Goal: Transaction & Acquisition: Purchase product/service

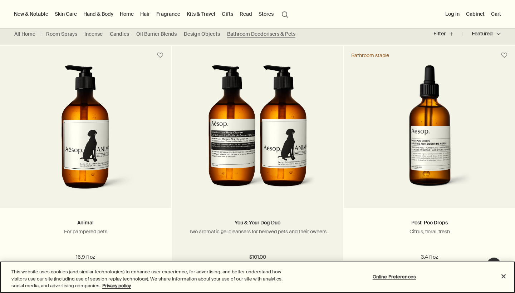
scroll to position [182, 0]
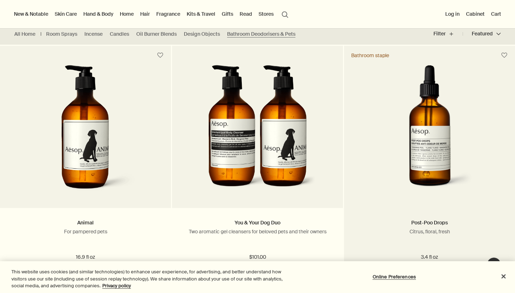
click at [412, 167] on img at bounding box center [430, 131] width 130 height 132
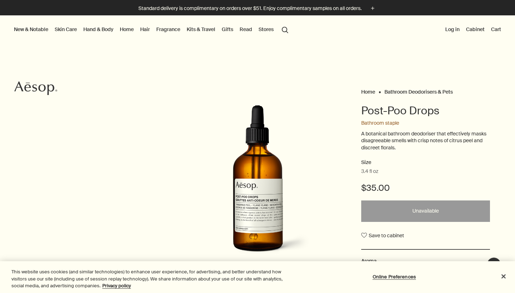
click at [93, 29] on link "Hand & Body" at bounding box center [98, 29] width 33 height 9
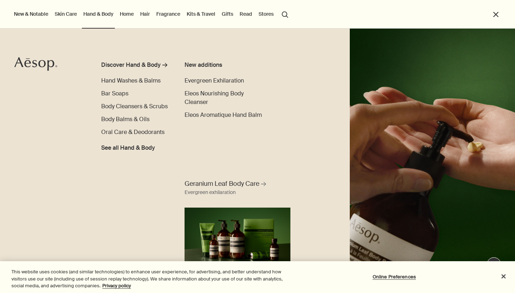
click at [71, 14] on link "Skin Care" at bounding box center [65, 13] width 25 height 9
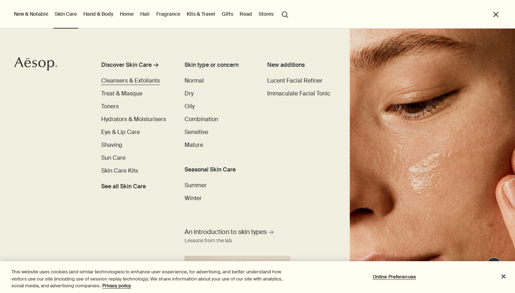
click at [121, 84] on link "Cleansers & Exfoliants" at bounding box center [130, 81] width 59 height 9
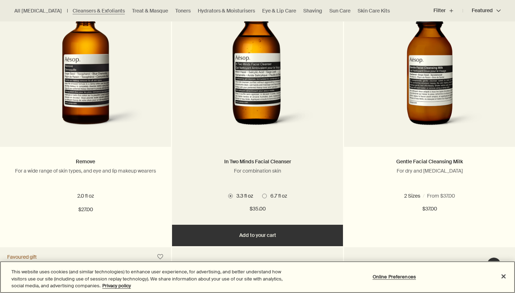
scroll to position [768, 0]
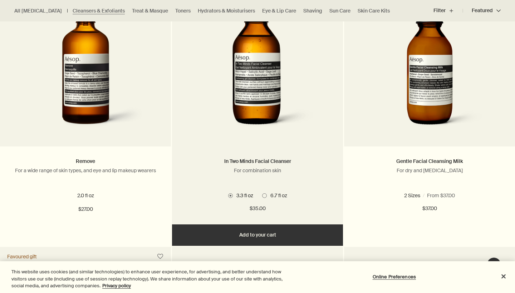
click at [241, 237] on button "Add Add to your cart" at bounding box center [257, 235] width 171 height 21
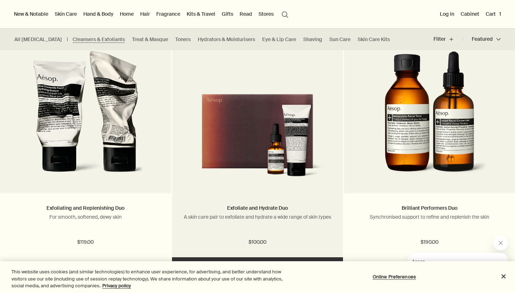
scroll to position [1221, 0]
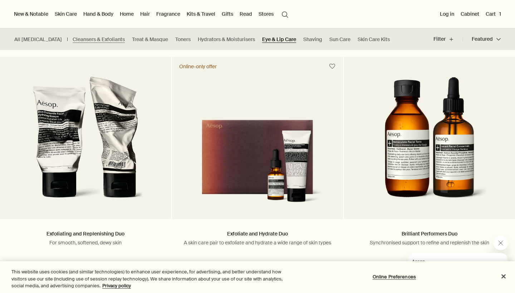
click at [269, 42] on link "Eye & Lip Care" at bounding box center [279, 39] width 34 height 7
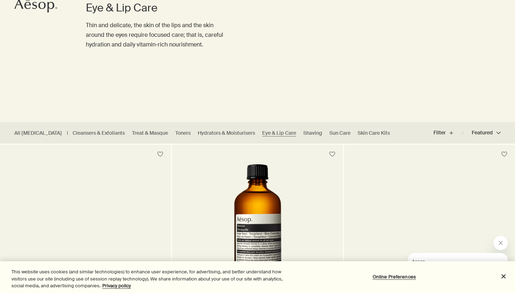
scroll to position [172, 0]
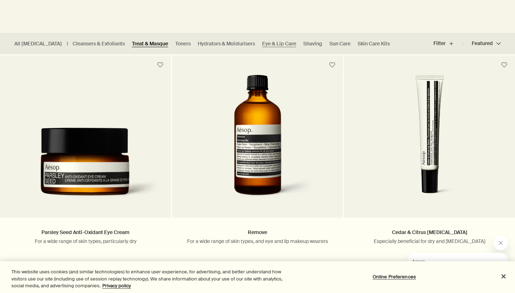
click at [139, 41] on link "Treat & Masque" at bounding box center [150, 43] width 36 height 7
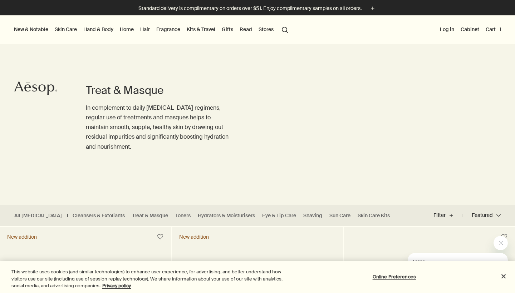
click at [397, 192] on div "Treat & Masque In complement to daily [MEDICAL_DATA] regimens, regular use of t…" at bounding box center [257, 111] width 515 height 188
